Goal: Navigation & Orientation: Find specific page/section

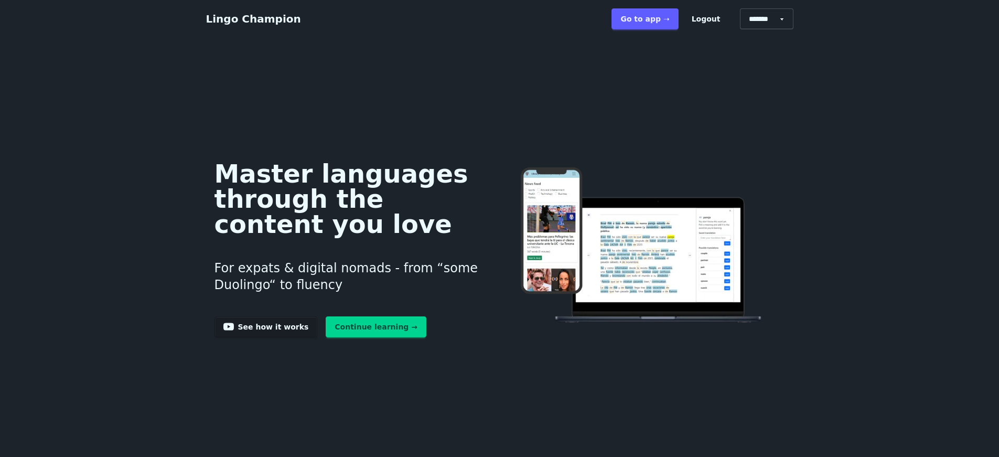
click at [678, 22] on link "Go to app ➝" at bounding box center [644, 18] width 67 height 21
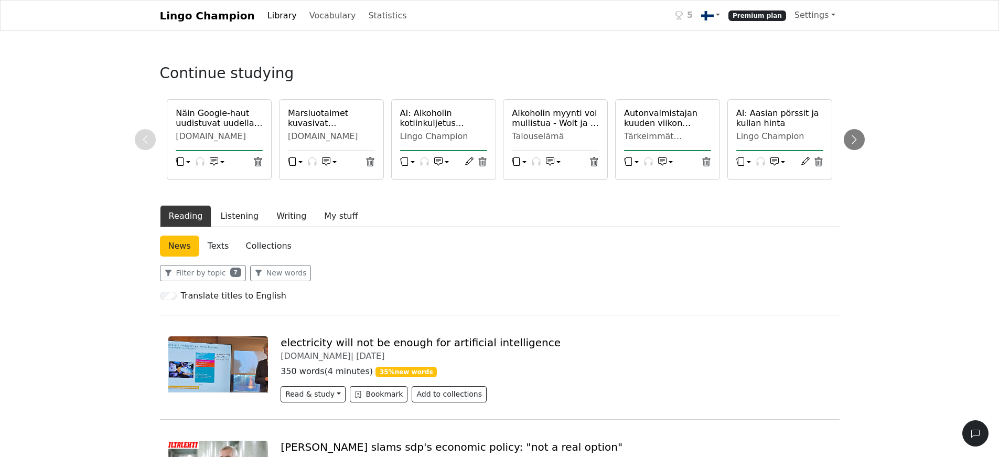
click at [274, 243] on link "Collections" at bounding box center [268, 245] width 62 height 21
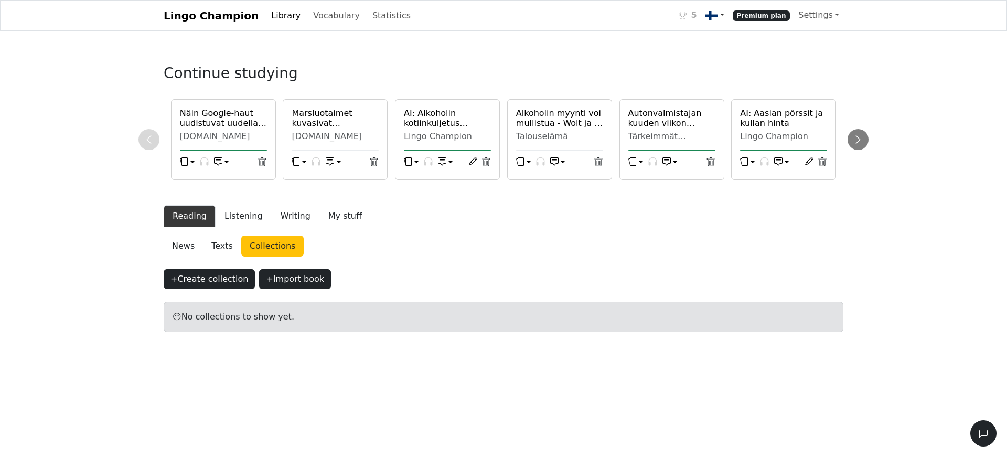
click at [725, 15] on link at bounding box center [714, 15] width 27 height 21
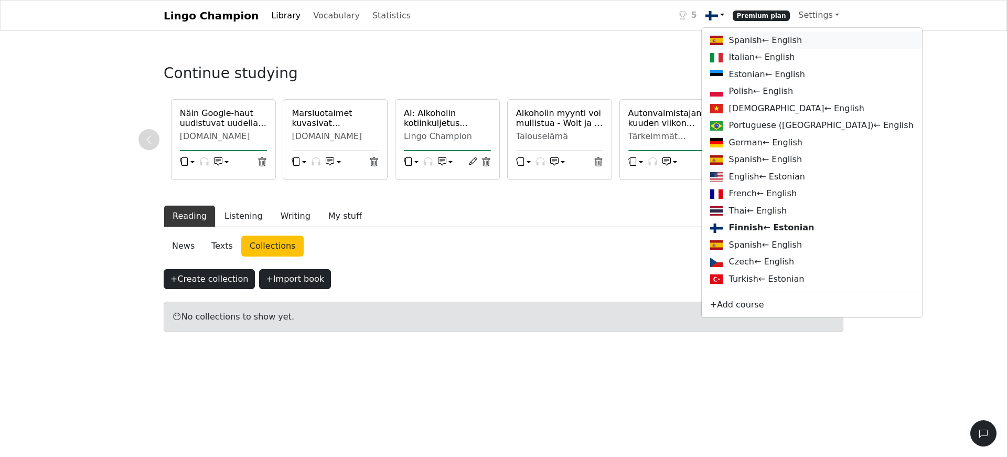
click at [756, 38] on link "Spanish ← English" at bounding box center [811, 40] width 220 height 17
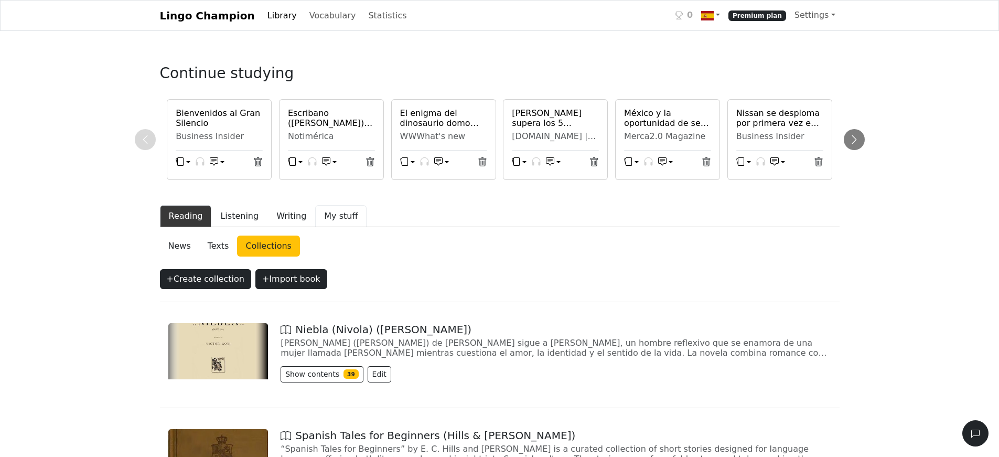
click at [331, 218] on button "My stuff" at bounding box center [340, 216] width 51 height 22
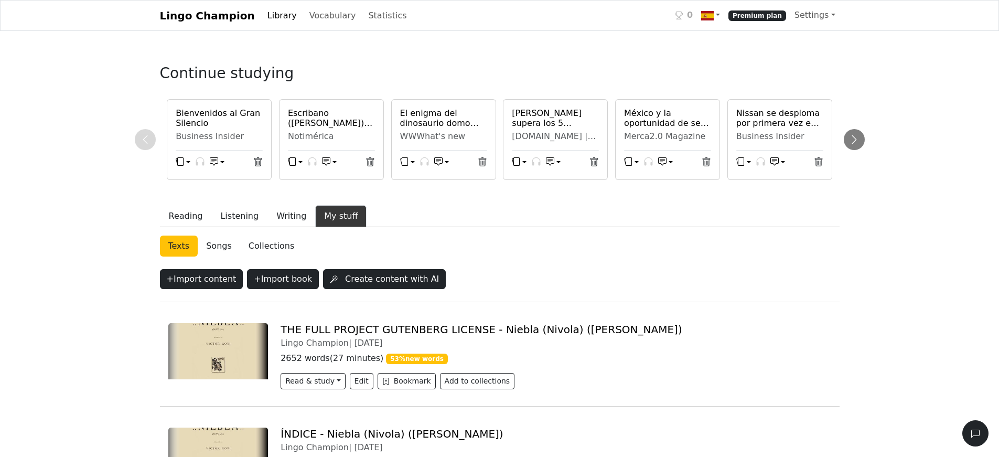
click at [261, 244] on link "Collections" at bounding box center [271, 245] width 62 height 21
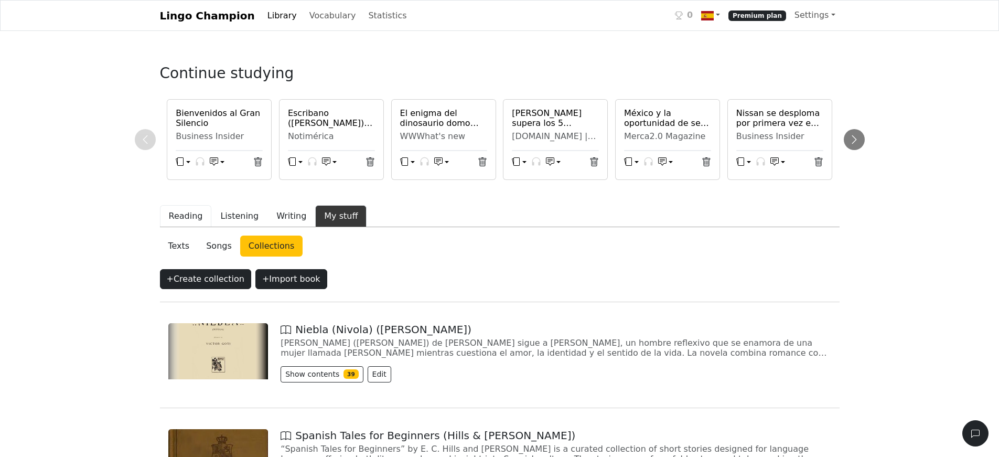
click at [189, 214] on button "Reading" at bounding box center [186, 216] width 52 height 22
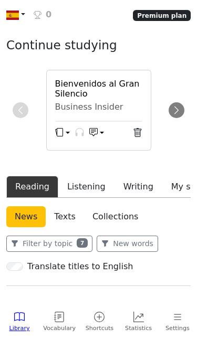
click at [121, 216] on link "Collections" at bounding box center [115, 216] width 62 height 21
